Goal: Information Seeking & Learning: Check status

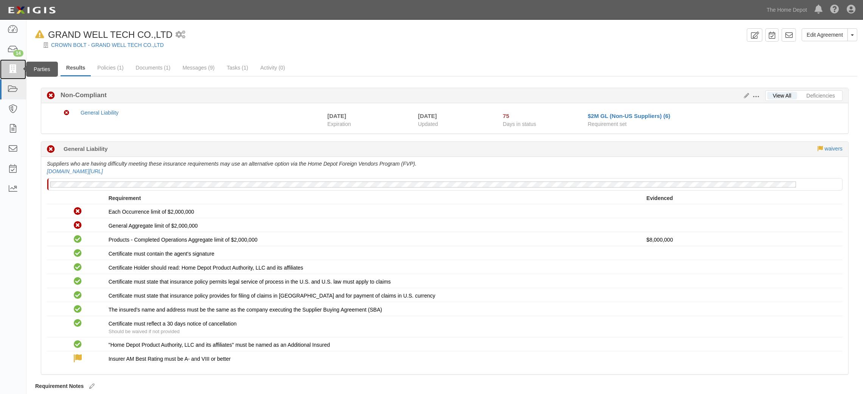
click at [8, 70] on icon at bounding box center [13, 69] width 11 height 9
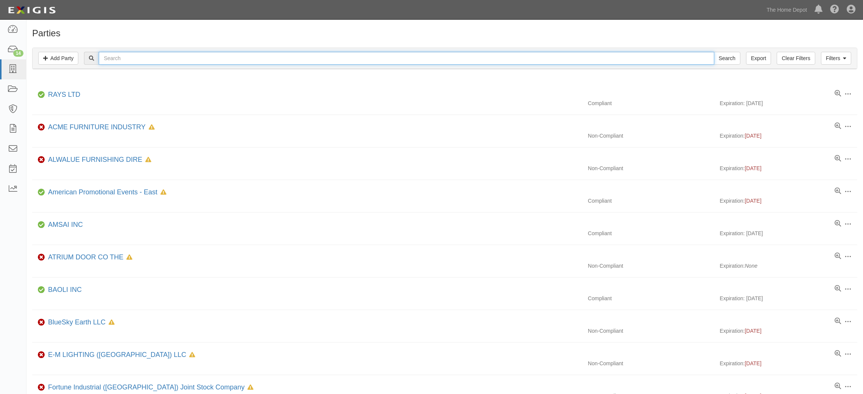
click at [320, 59] on input "text" at bounding box center [406, 58] width 615 height 13
paste input "Suncourt, Inc."
type input "Suncourt, Inc."
click at [718, 55] on input "Search" at bounding box center [727, 58] width 26 height 13
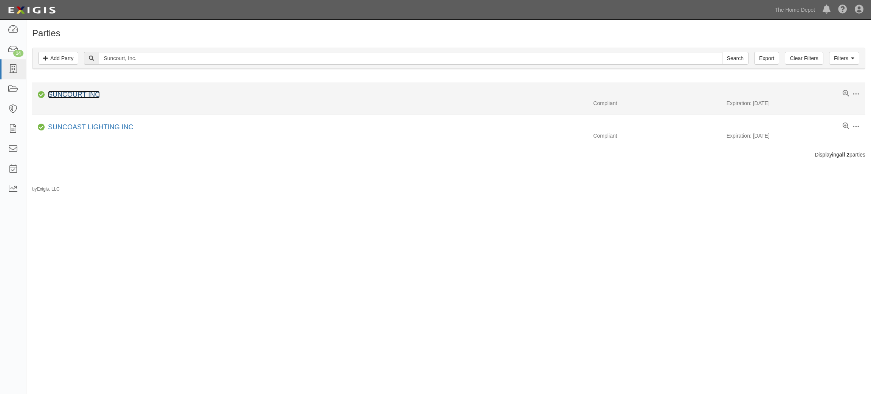
click at [88, 96] on link "SUNCOURT INC" at bounding box center [74, 95] width 52 height 8
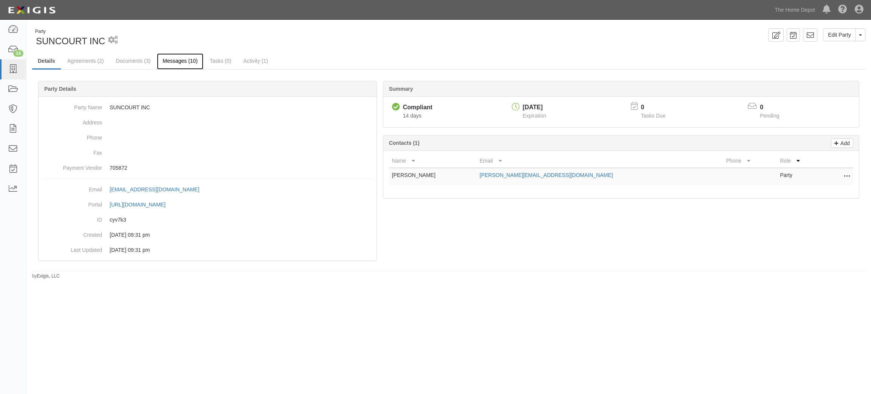
click at [180, 62] on link "Messages (10)" at bounding box center [180, 61] width 47 height 16
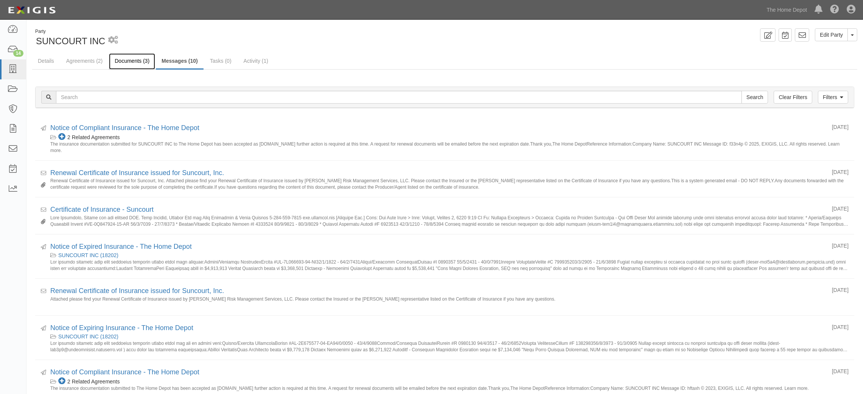
click at [139, 65] on link "Documents (3)" at bounding box center [132, 61] width 46 height 16
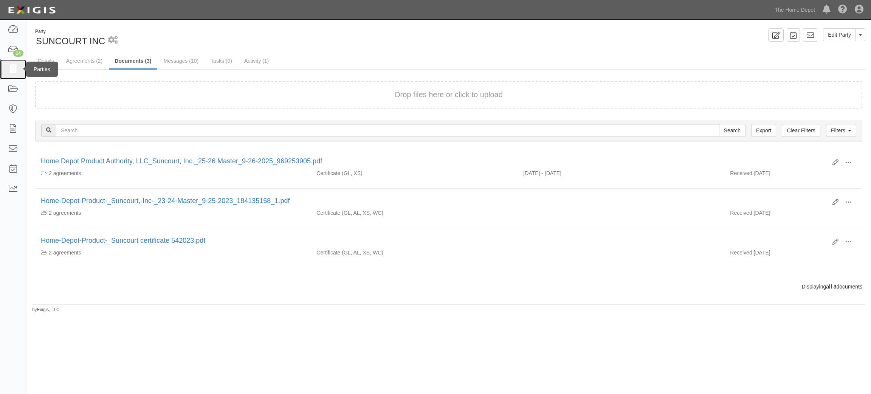
click at [3, 67] on link at bounding box center [13, 69] width 26 height 20
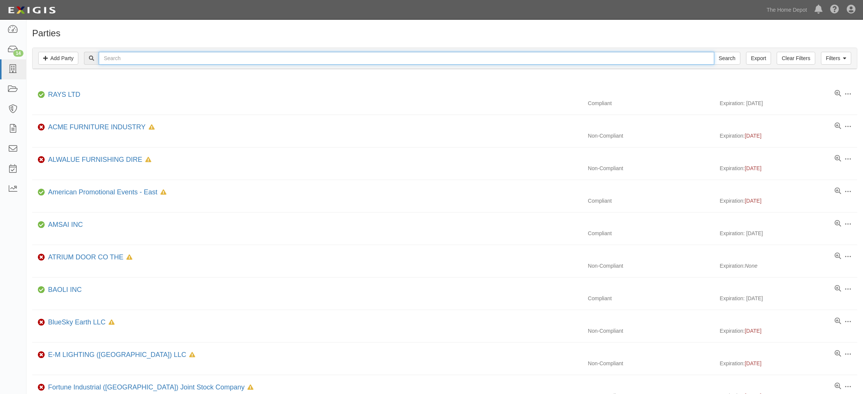
click at [180, 61] on input "text" at bounding box center [406, 58] width 615 height 13
paste input "Patriot Timber Products Inc."
type input "Patriot Timber Products Inc."
click at [726, 56] on input "Search" at bounding box center [727, 58] width 26 height 13
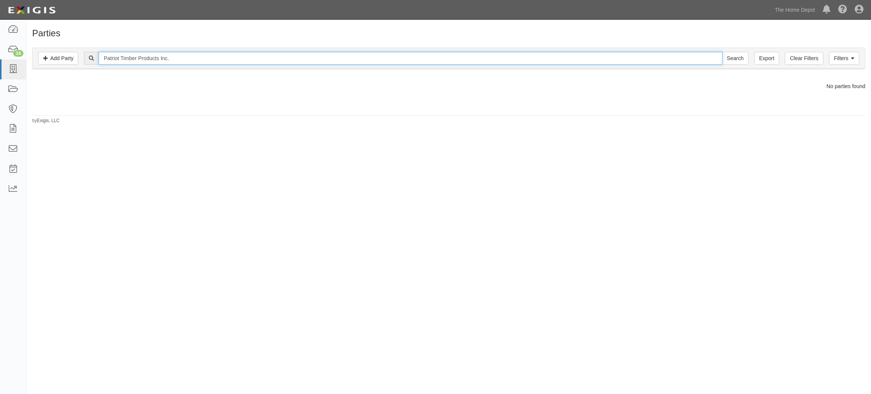
click at [189, 58] on input "Patriot Timber Products Inc." at bounding box center [411, 58] width 624 height 13
type input "Patriot Timber Products"
click at [722, 52] on input "Search" at bounding box center [735, 58] width 26 height 13
click at [177, 61] on input "Patriot Timber Products" at bounding box center [411, 58] width 624 height 13
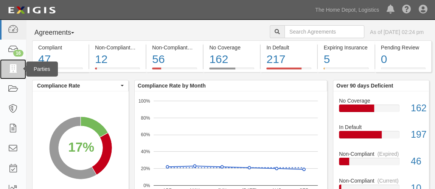
click at [16, 68] on icon at bounding box center [13, 69] width 11 height 9
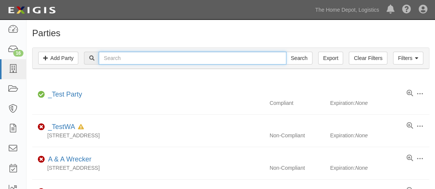
click at [110, 58] on input "text" at bounding box center [192, 58] width 187 height 13
type input "AIT"
click at [286, 52] on input "Search" at bounding box center [299, 58] width 26 height 13
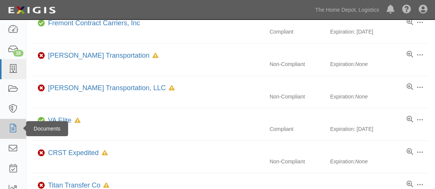
scroll to position [263, 0]
